Goal: Information Seeking & Learning: Learn about a topic

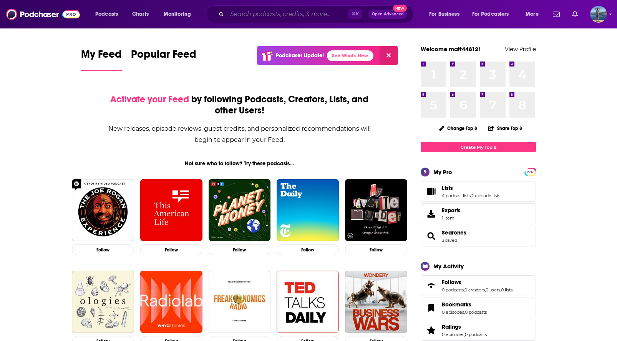
click at [273, 10] on input "Search podcasts, credits, & more..." at bounding box center [287, 14] width 121 height 12
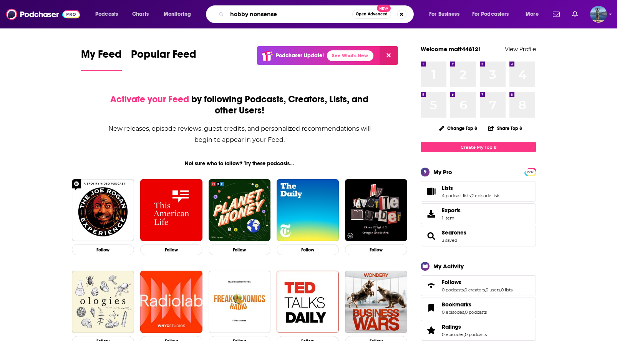
type input "hobby nonsense"
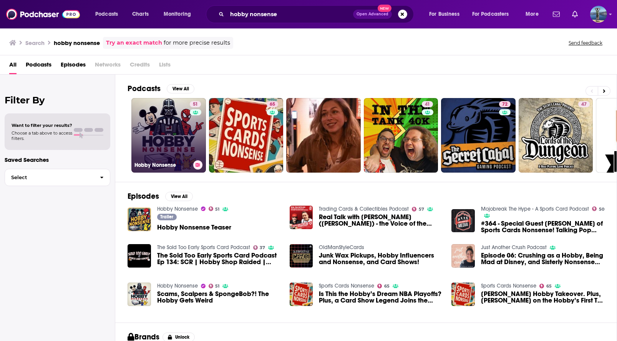
click at [172, 126] on link "51 Hobby Nonsense" at bounding box center [168, 135] width 75 height 75
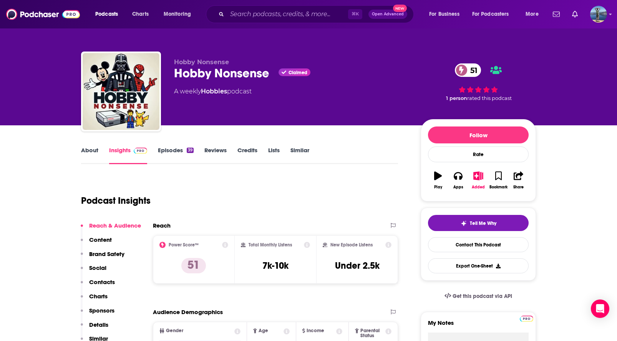
click at [88, 150] on link "About" at bounding box center [89, 155] width 17 height 18
